Goal: Task Accomplishment & Management: Manage account settings

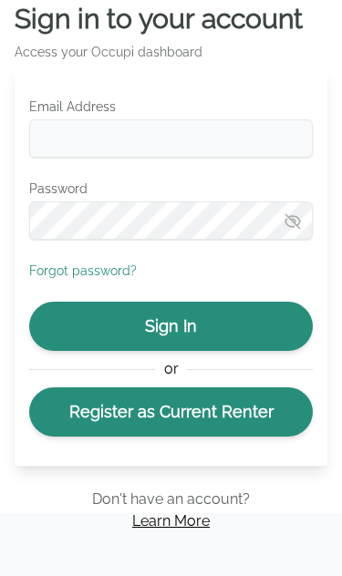
scroll to position [17, 0]
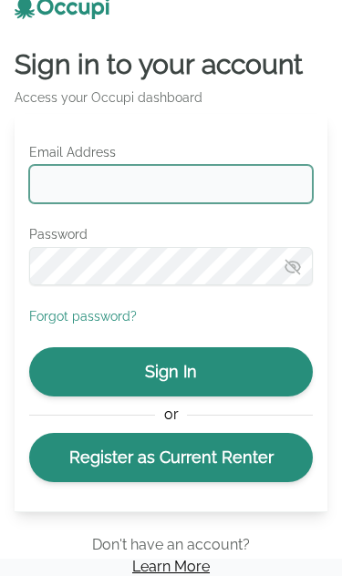
click at [230, 180] on input "Email Address" at bounding box center [170, 184] width 283 height 38
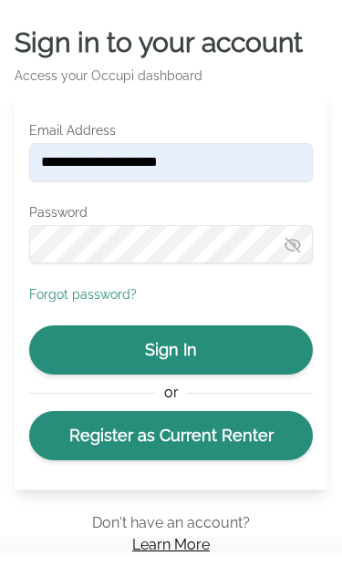
scroll to position [38, 0]
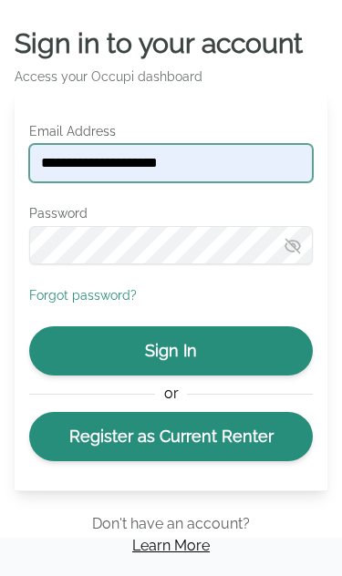
click at [268, 158] on input "**********" at bounding box center [170, 163] width 283 height 38
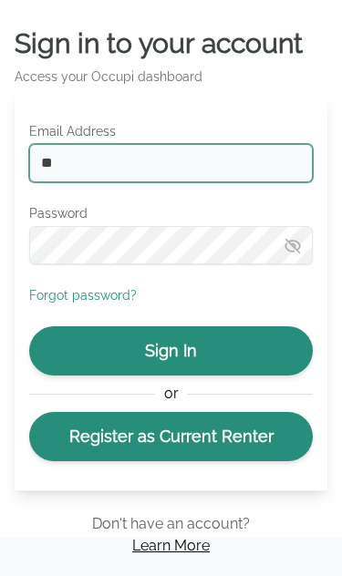
type input "*"
click at [226, 158] on input "**********" at bounding box center [170, 163] width 283 height 38
type input "*"
type input "**********"
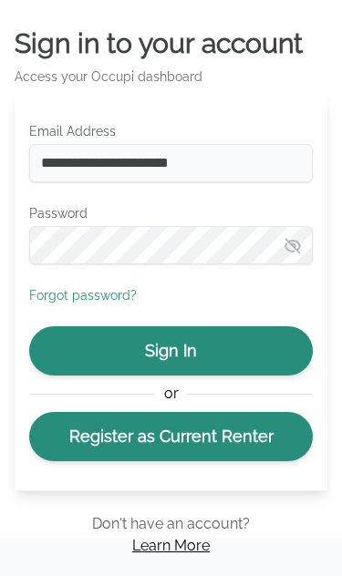
click at [281, 341] on button "Sign In" at bounding box center [170, 350] width 283 height 49
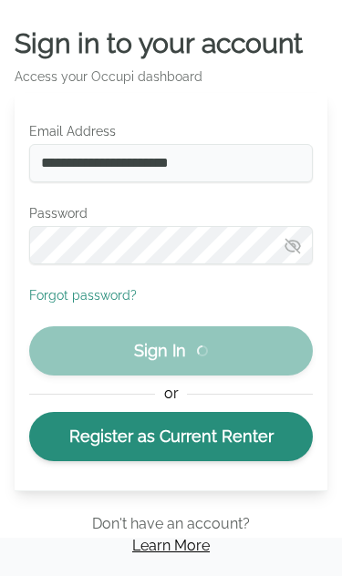
scroll to position [39, 0]
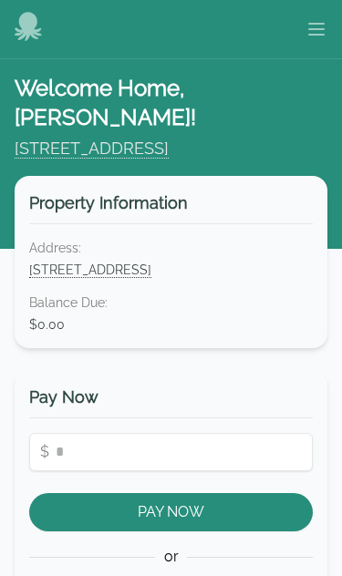
click at [306, 46] on button "Open main menu" at bounding box center [316, 29] width 36 height 36
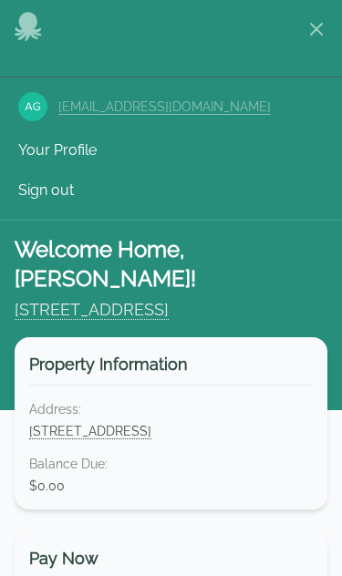
click at [13, 40] on div at bounding box center [29, 30] width 44 height 36
click at [30, 113] on img at bounding box center [32, 106] width 29 height 29
click at [320, 41] on button "Open main menu" at bounding box center [316, 29] width 36 height 36
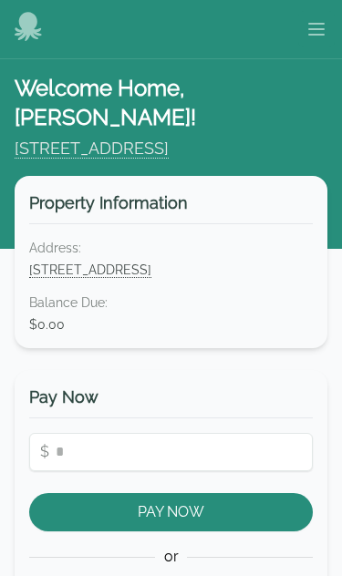
click at [332, 19] on button "Open main menu" at bounding box center [316, 29] width 36 height 36
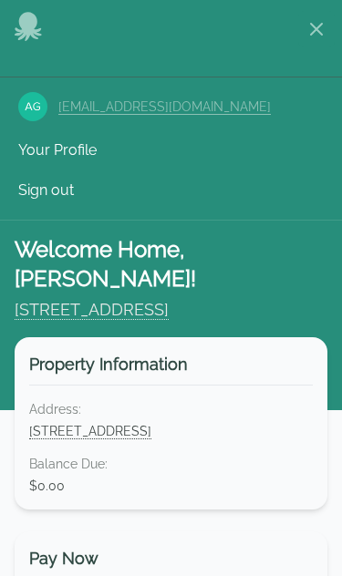
click at [128, 184] on div "Your Profile Sign out" at bounding box center [171, 170] width 342 height 77
click at [75, 187] on button "Sign out" at bounding box center [45, 190] width 77 height 36
